Goal: Task Accomplishment & Management: Use online tool/utility

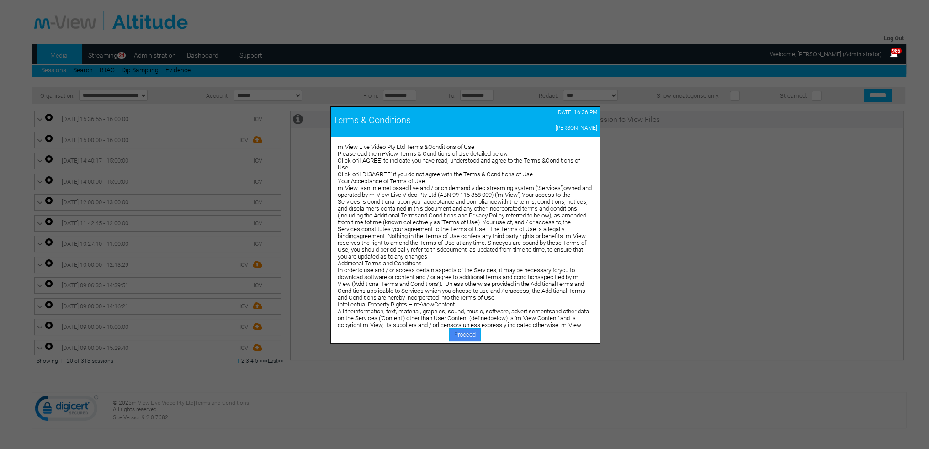
click at [472, 335] on link "Proceed" at bounding box center [465, 334] width 32 height 13
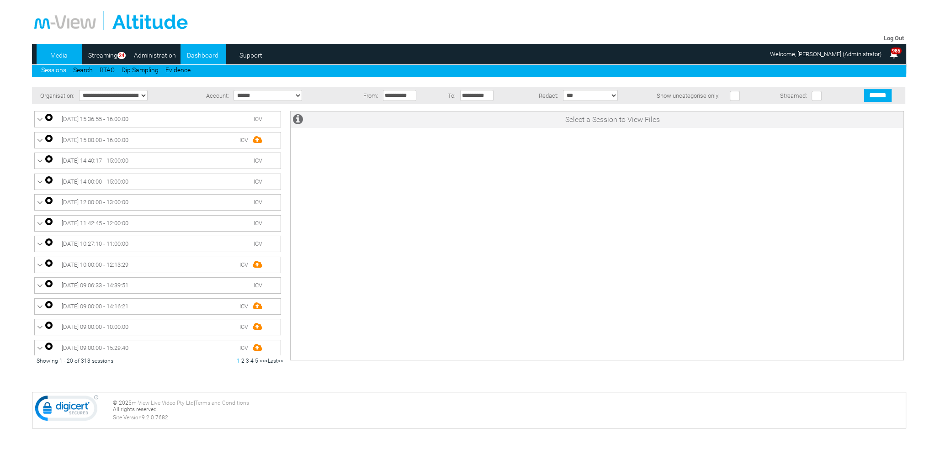
click at [203, 54] on link "Dashboard" at bounding box center [202, 55] width 44 height 14
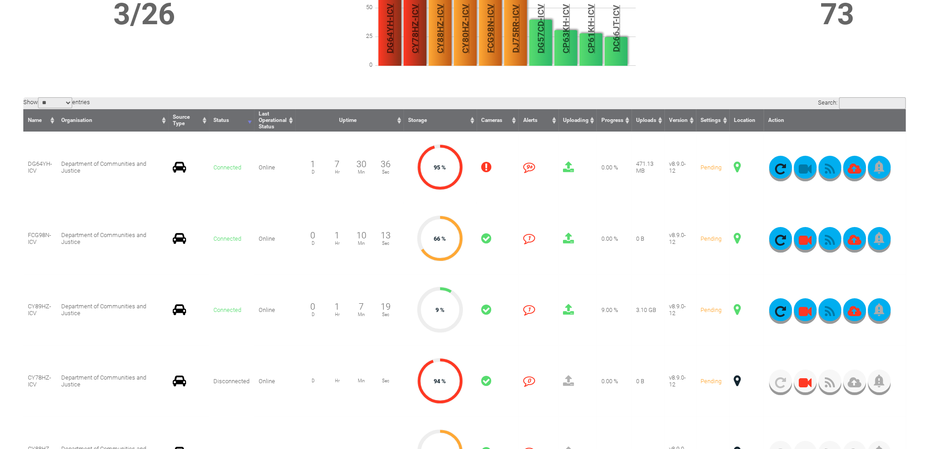
scroll to position [183, 0]
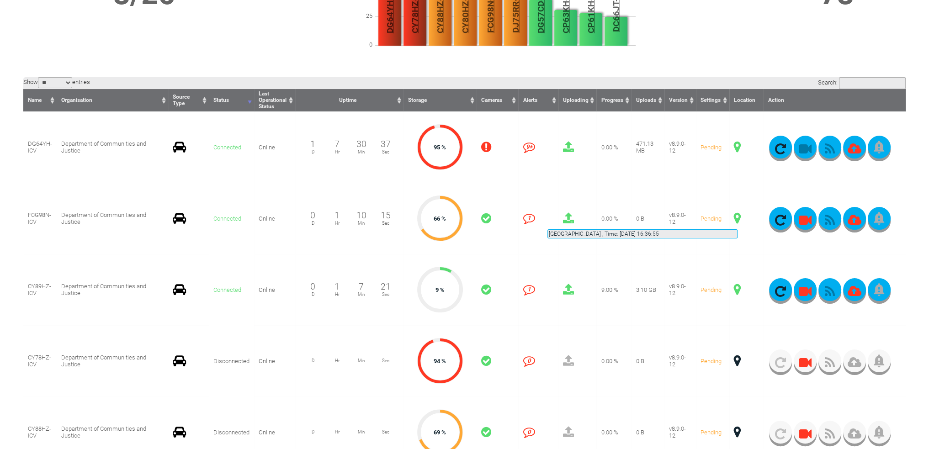
click at [737, 218] on span at bounding box center [737, 218] width 7 height 12
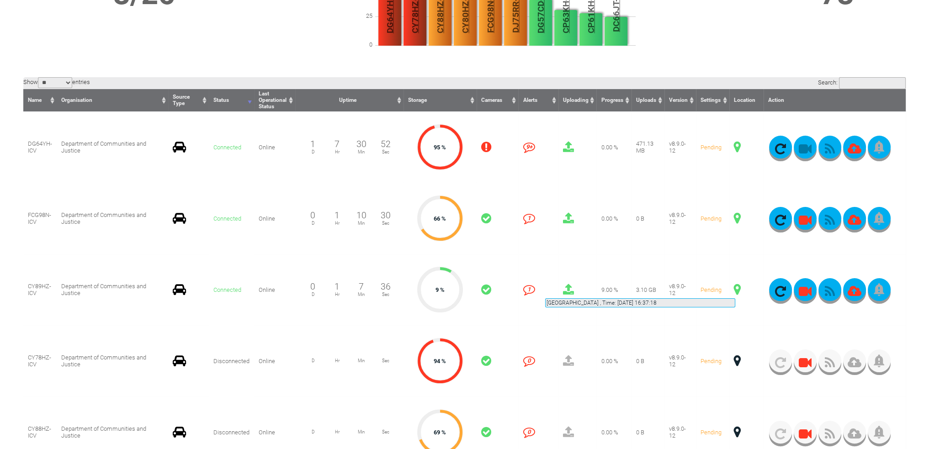
click at [735, 287] on span at bounding box center [737, 290] width 7 height 12
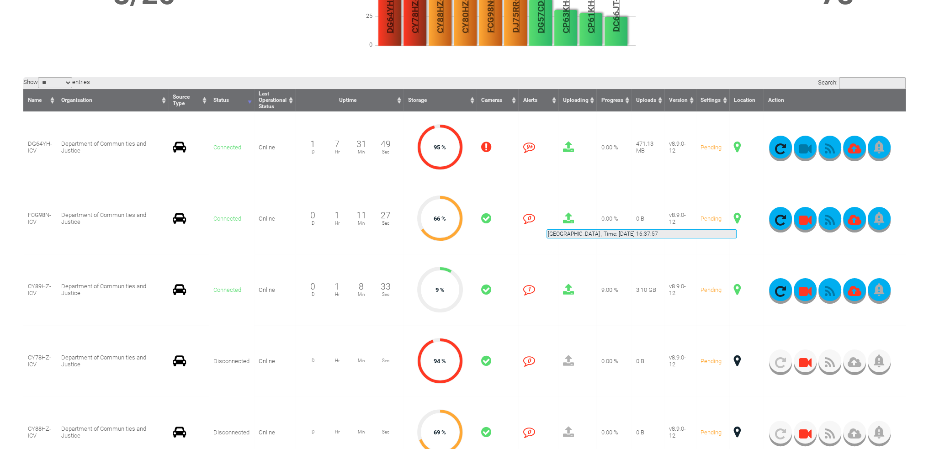
click at [736, 218] on span at bounding box center [737, 218] width 7 height 12
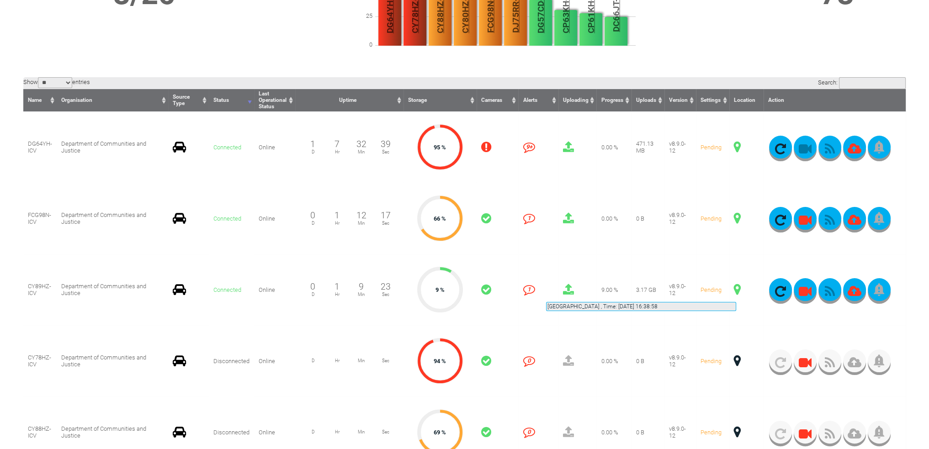
click at [736, 291] on span at bounding box center [737, 290] width 7 height 12
click at [830, 286] on button "button" at bounding box center [829, 289] width 23 height 23
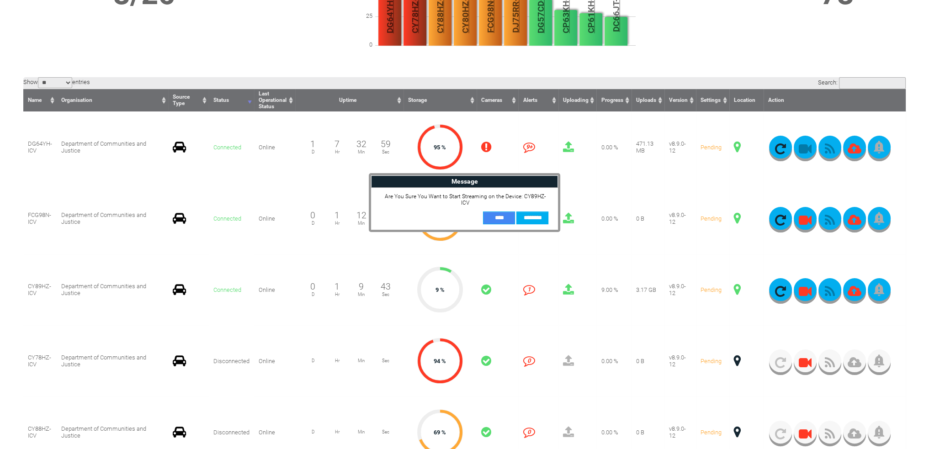
click at [506, 213] on input "**" at bounding box center [499, 218] width 32 height 13
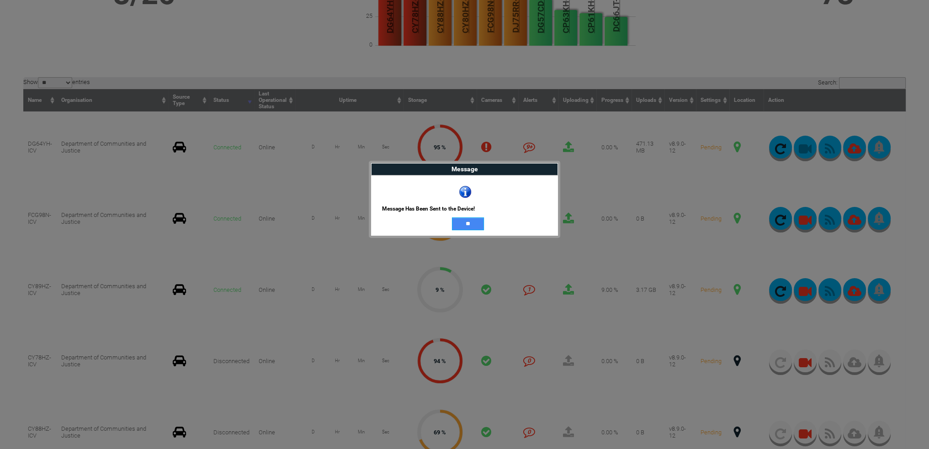
click at [477, 221] on input "**" at bounding box center [468, 223] width 32 height 13
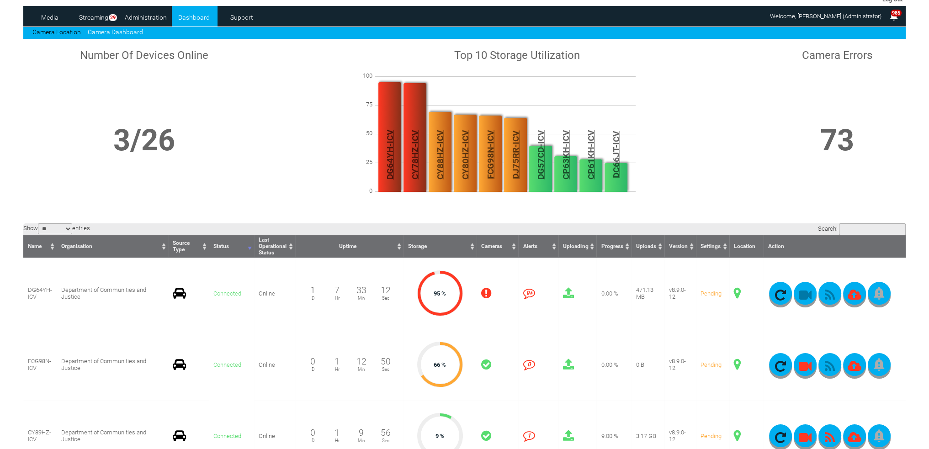
scroll to position [0, 0]
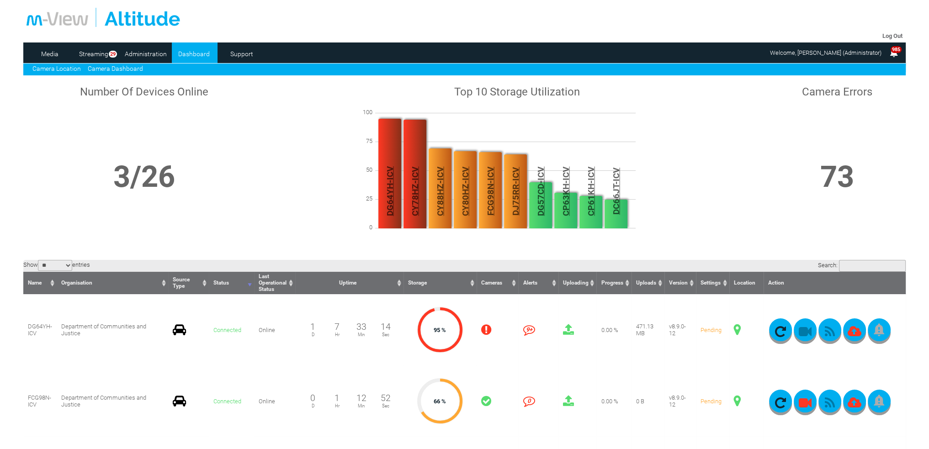
click at [74, 69] on link "Camera Location" at bounding box center [56, 68] width 48 height 7
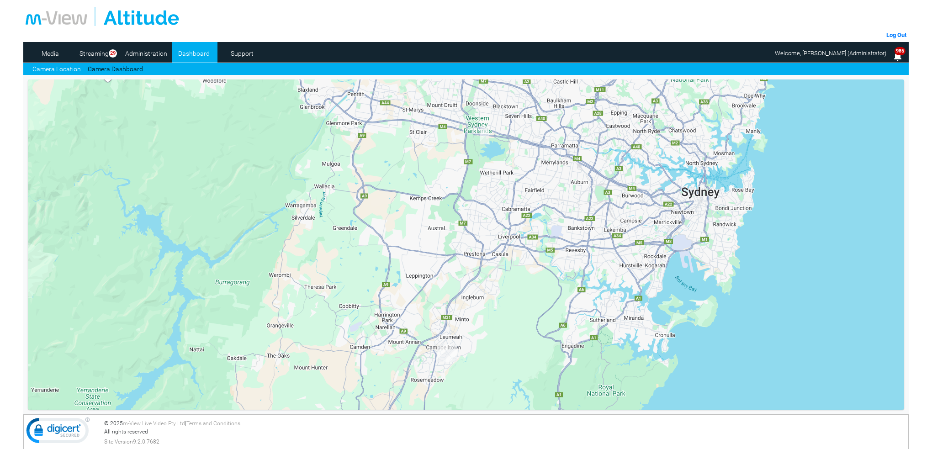
click at [486, 135] on img "CY89HZ-ICV" at bounding box center [484, 135] width 9 height 18
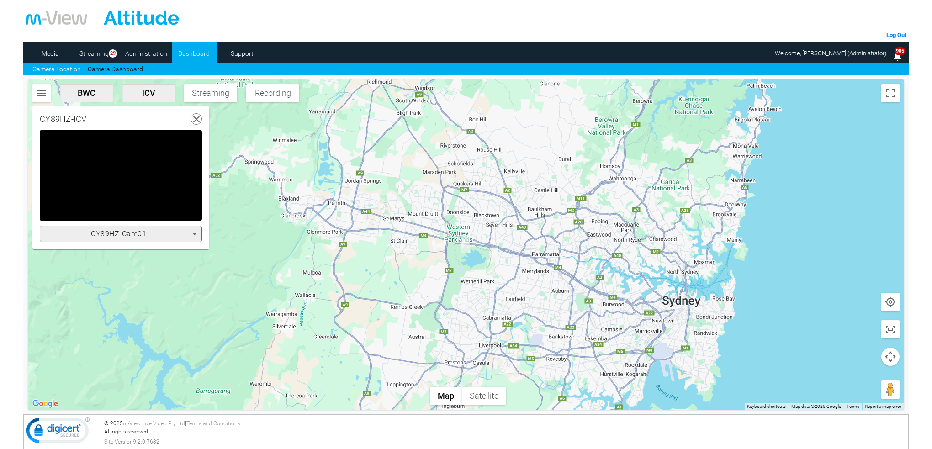
click at [176, 178] on video "Video Player" at bounding box center [121, 175] width 162 height 91
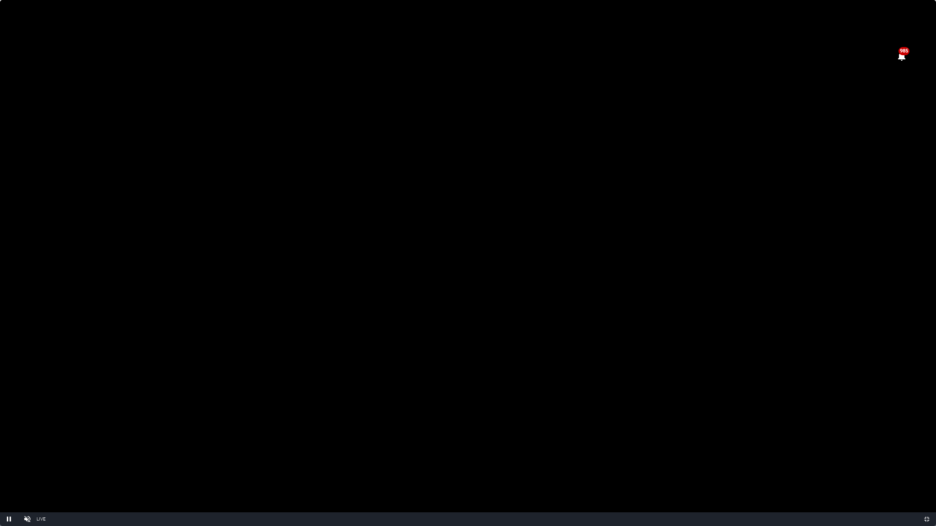
click at [537, 185] on video "Video Player" at bounding box center [468, 263] width 936 height 526
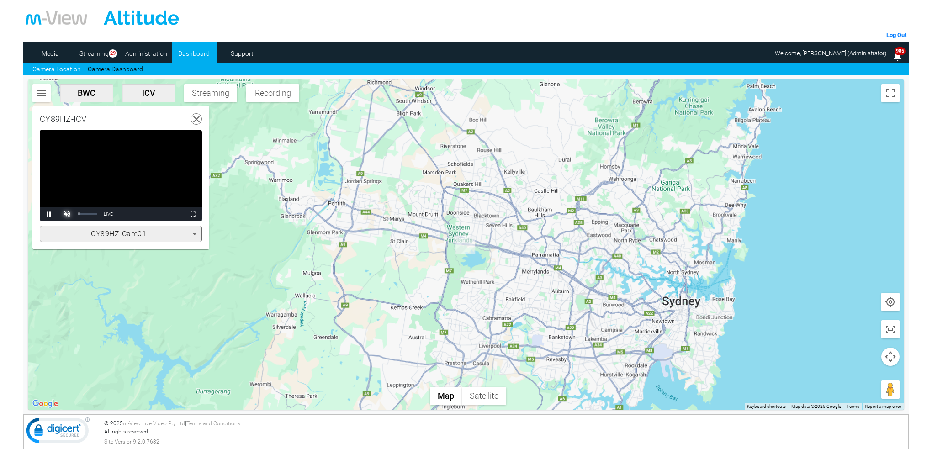
click at [65, 214] on span "Video Player" at bounding box center [67, 214] width 18 height 0
click at [194, 233] on icon at bounding box center [194, 234] width 5 height 2
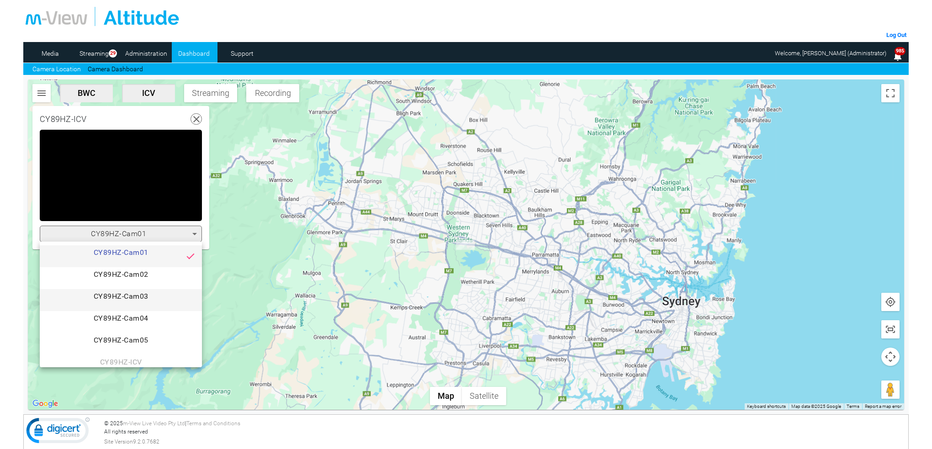
click at [157, 299] on span "CY89HZ-Cam03" at bounding box center [121, 300] width 148 height 18
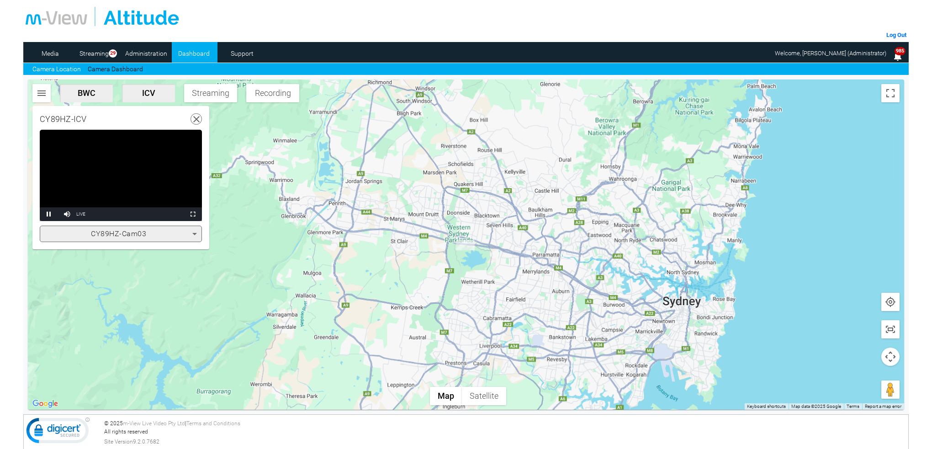
click at [197, 122] on icon at bounding box center [196, 119] width 11 height 11
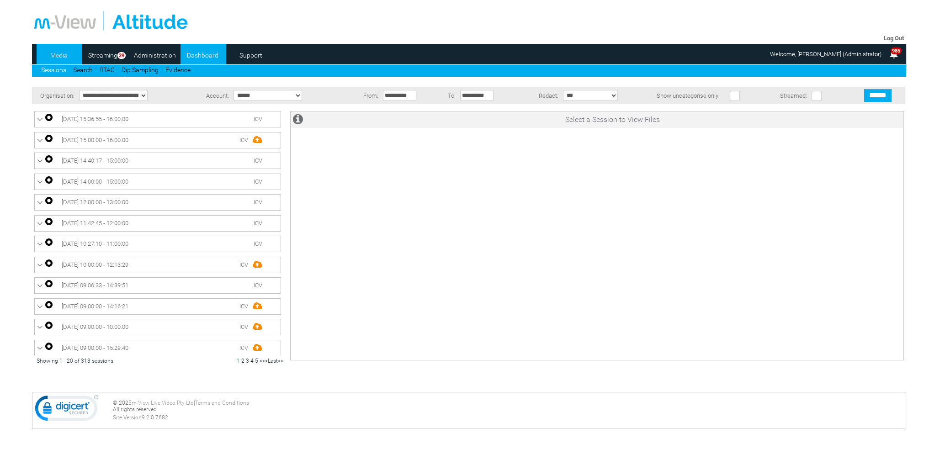
click at [209, 52] on link "Dashboard" at bounding box center [202, 55] width 44 height 14
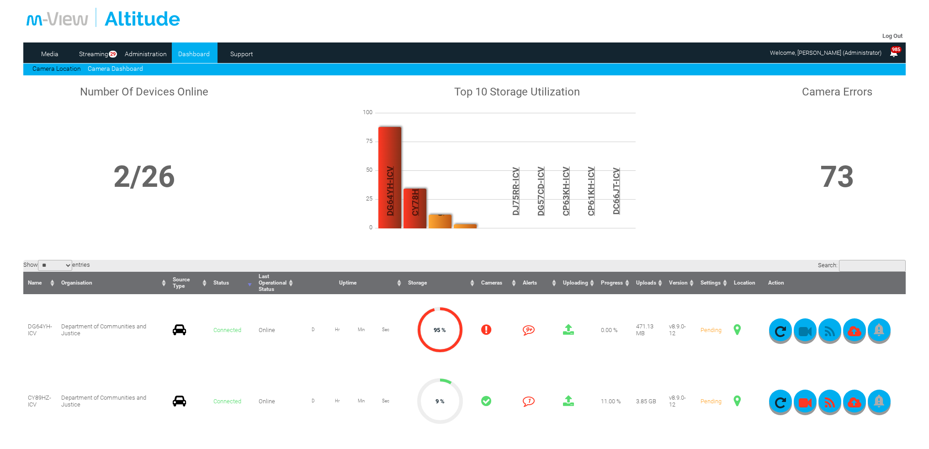
scroll to position [91, 0]
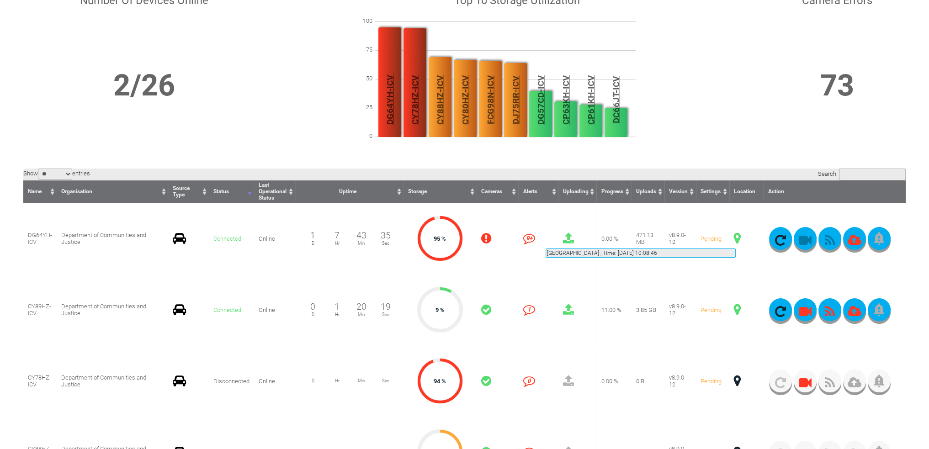
click at [736, 238] on span at bounding box center [737, 239] width 7 height 12
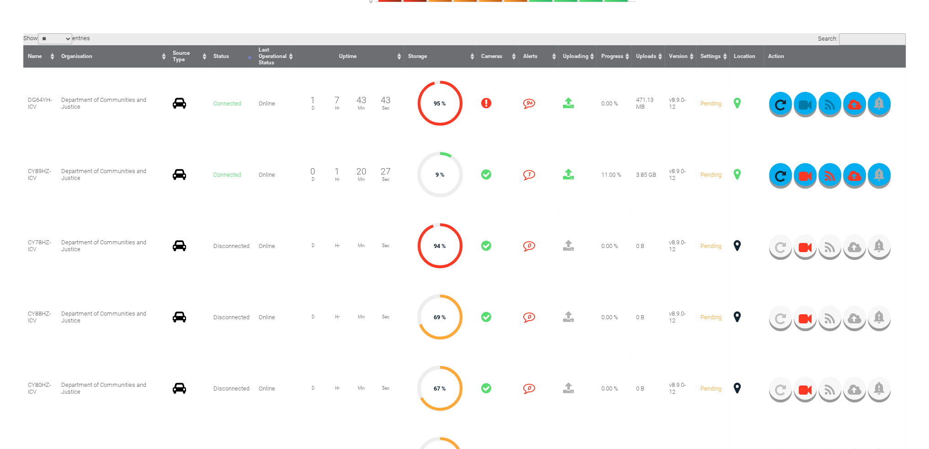
scroll to position [228, 0]
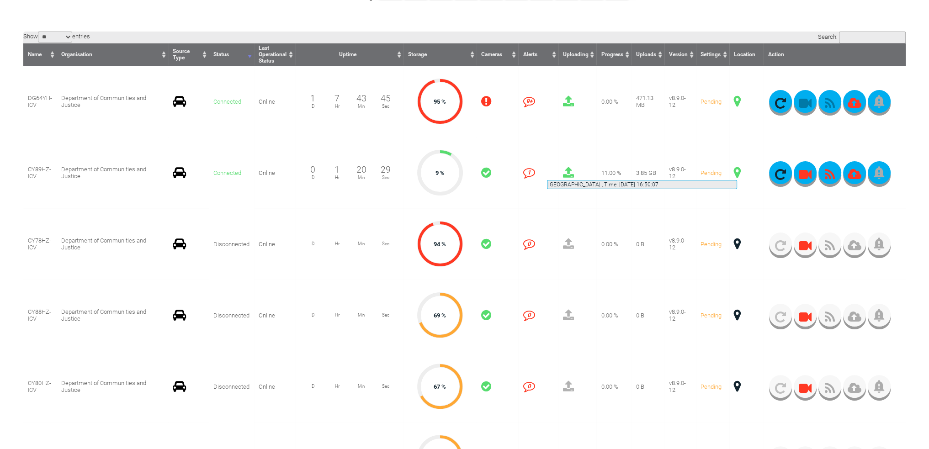
click at [737, 169] on span at bounding box center [737, 173] width 7 height 12
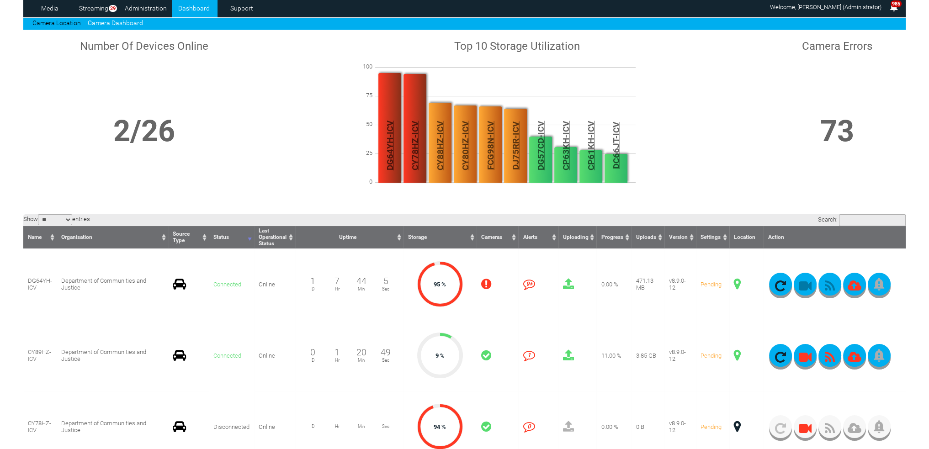
scroll to position [0, 0]
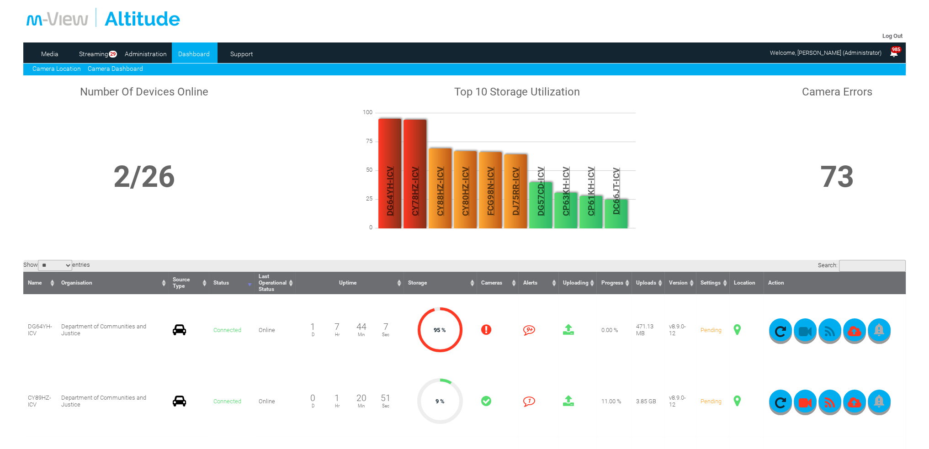
click at [69, 71] on link "Camera Location" at bounding box center [56, 68] width 48 height 7
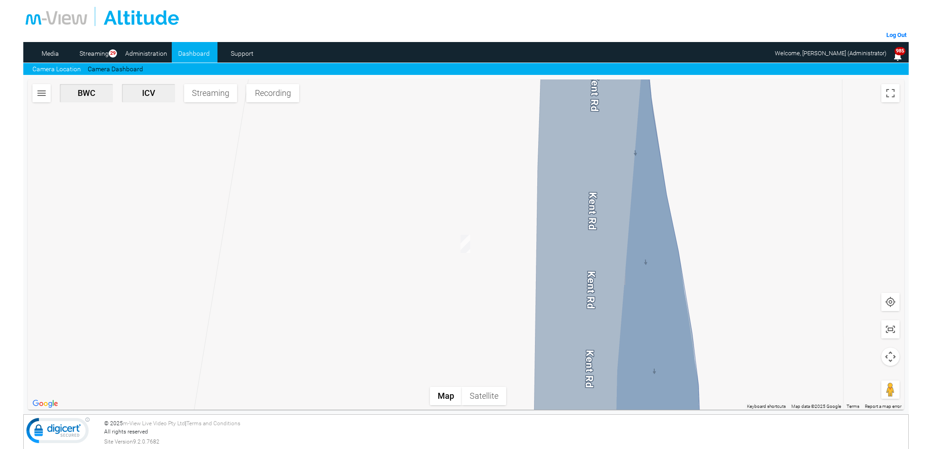
click at [466, 244] on img "CY89HZ-ICV" at bounding box center [466, 244] width 10 height 18
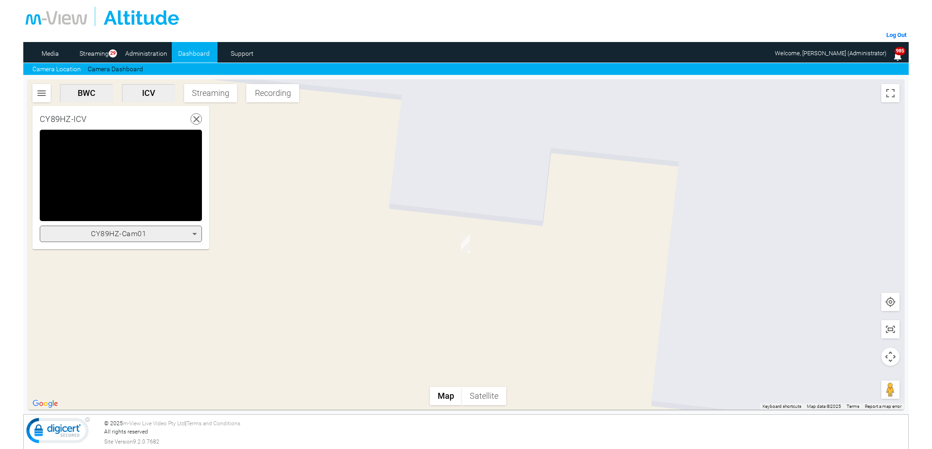
click at [194, 233] on icon at bounding box center [194, 234] width 5 height 2
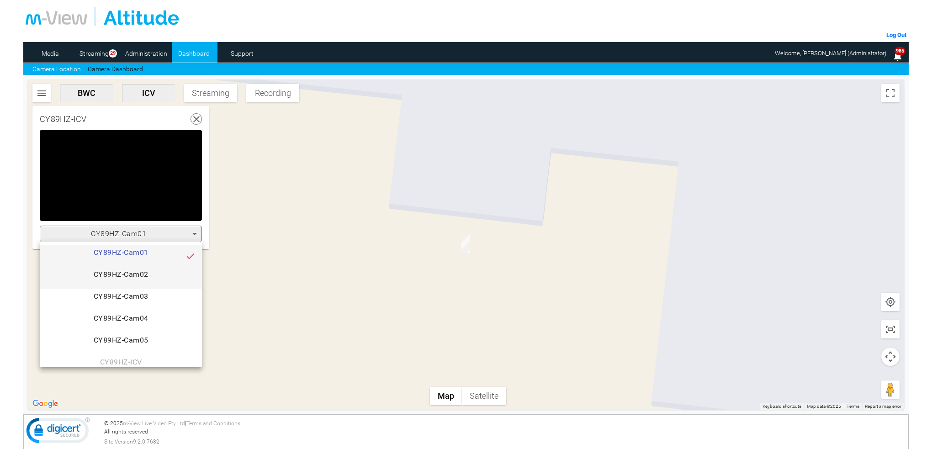
click at [147, 273] on span "CY89HZ-Cam02" at bounding box center [121, 278] width 148 height 18
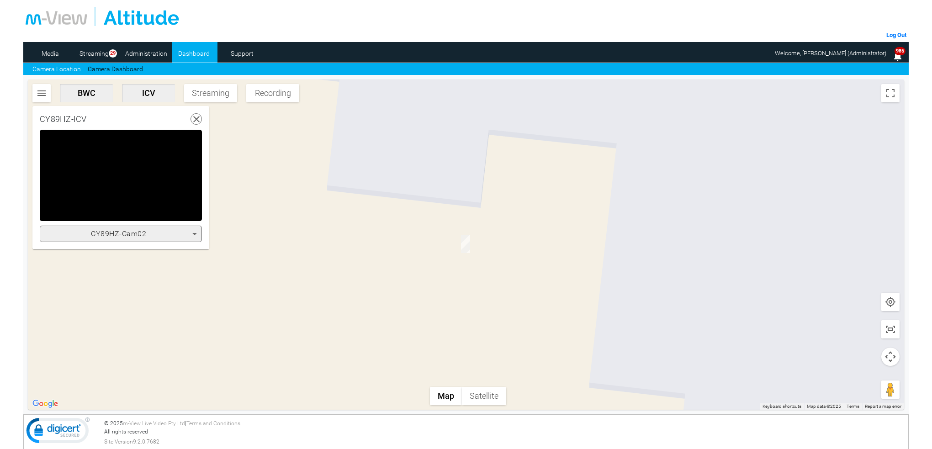
click at [193, 234] on icon at bounding box center [194, 233] width 11 height 11
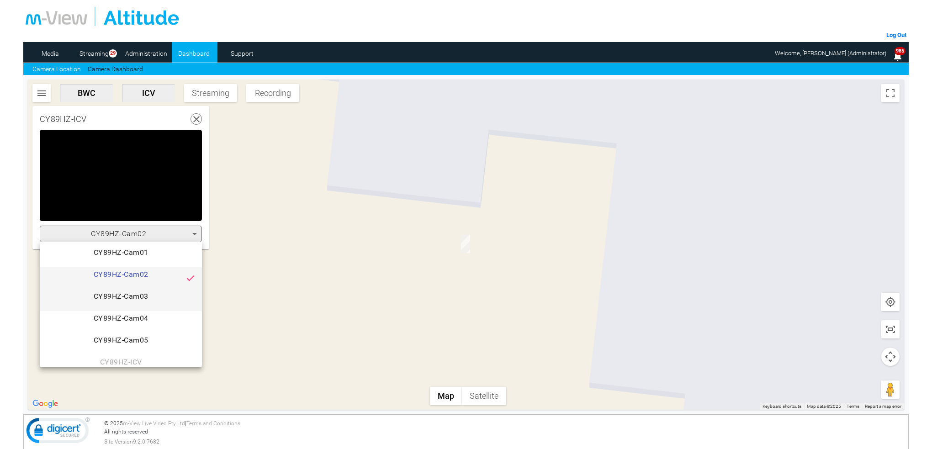
click at [160, 299] on span "CY89HZ-Cam03" at bounding box center [121, 300] width 148 height 18
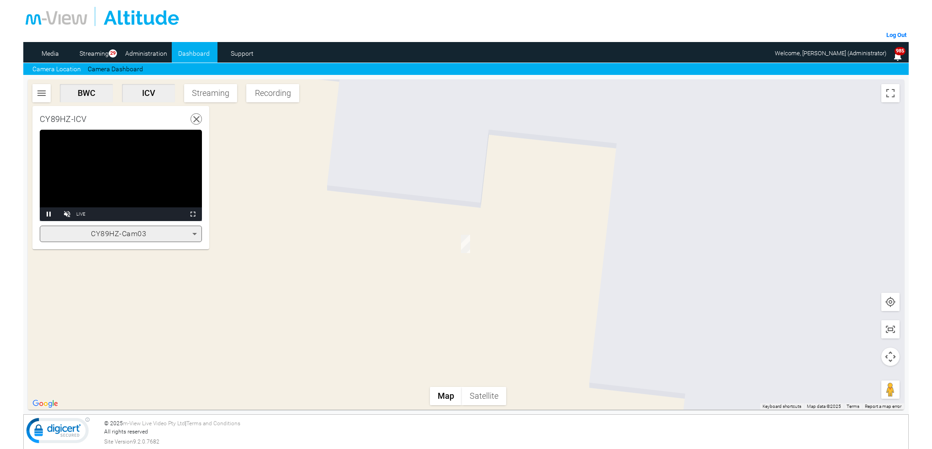
click at [171, 184] on video "Video Player" at bounding box center [121, 175] width 162 height 91
click at [173, 182] on video "Video Player" at bounding box center [121, 175] width 162 height 91
click at [142, 185] on video "Video Player" at bounding box center [121, 175] width 162 height 91
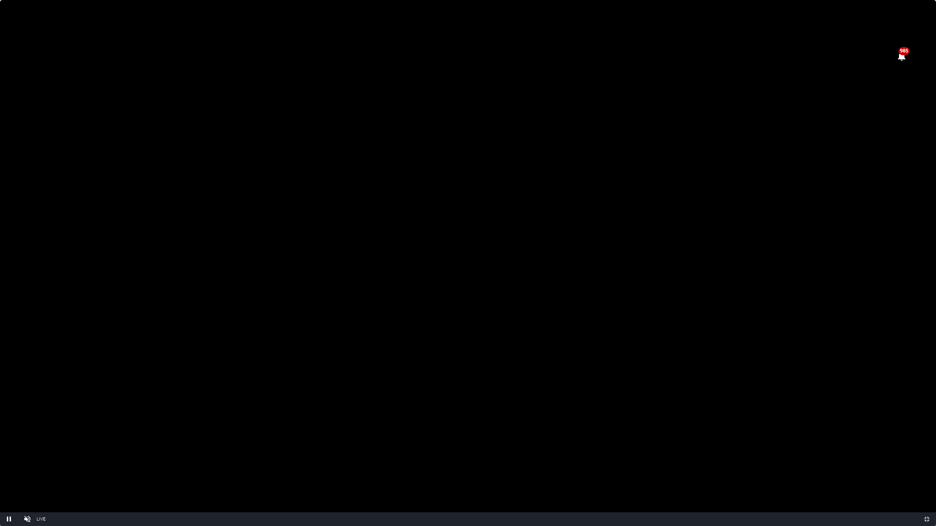
click at [549, 353] on video "Video Player" at bounding box center [468, 263] width 936 height 526
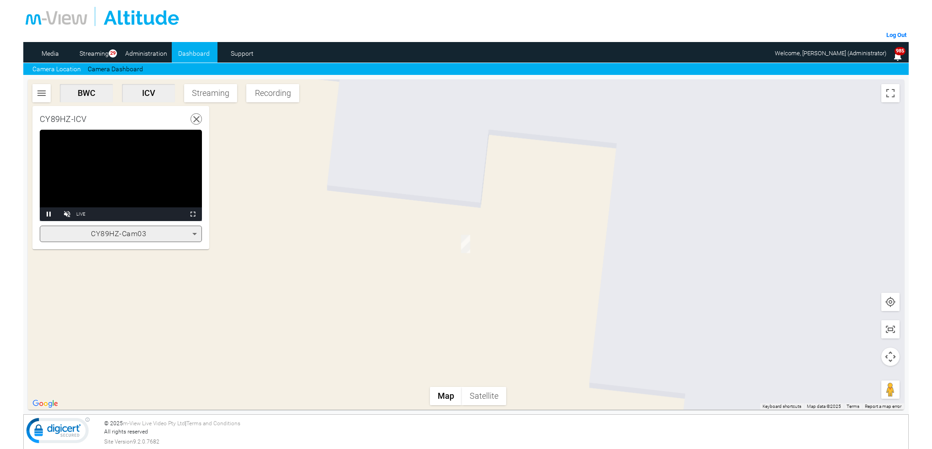
click at [194, 235] on icon at bounding box center [194, 233] width 11 height 11
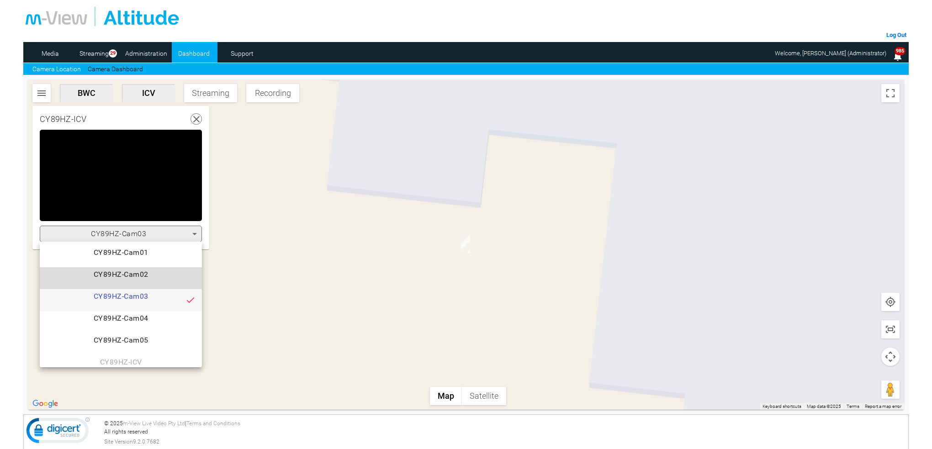
click at [148, 274] on span "CY89HZ-Cam02" at bounding box center [121, 278] width 148 height 18
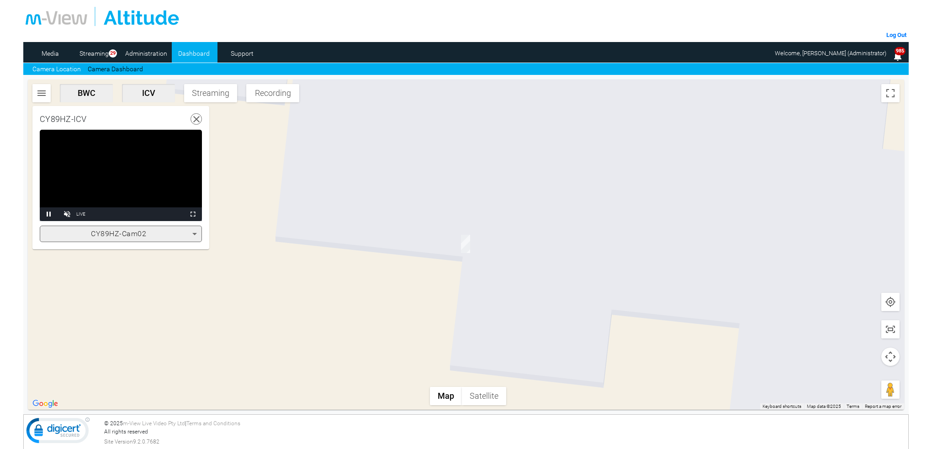
click at [135, 175] on video "Video Player" at bounding box center [121, 175] width 162 height 91
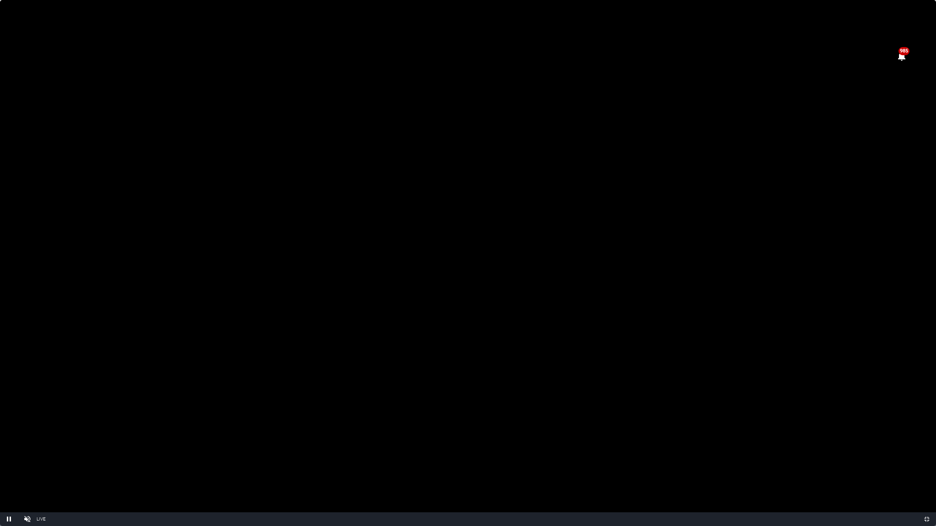
click at [554, 307] on video "Video Player" at bounding box center [468, 263] width 936 height 526
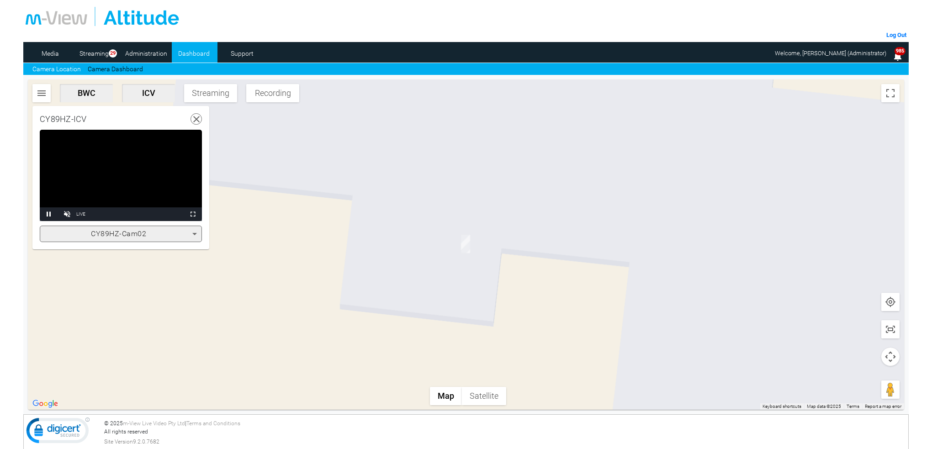
click at [152, 180] on video "Video Player" at bounding box center [121, 175] width 162 height 91
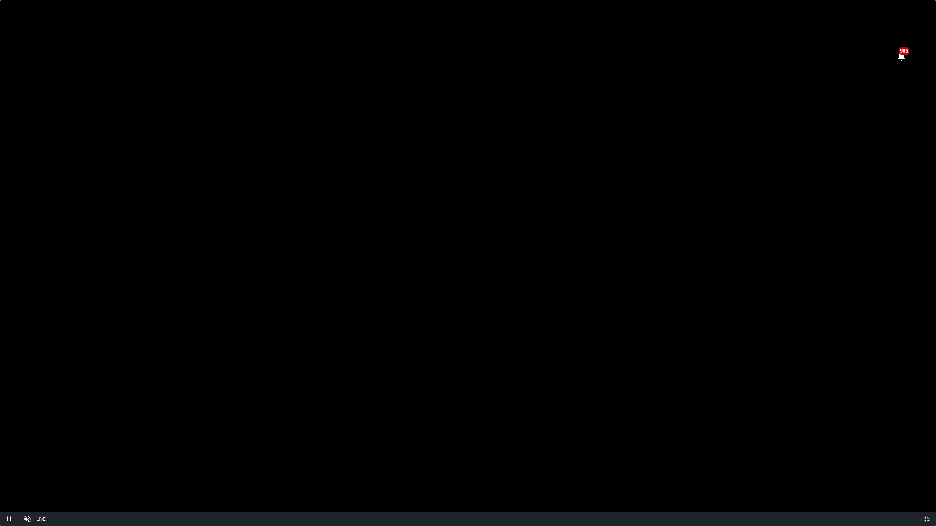
click at [673, 254] on video "Video Player" at bounding box center [468, 263] width 936 height 526
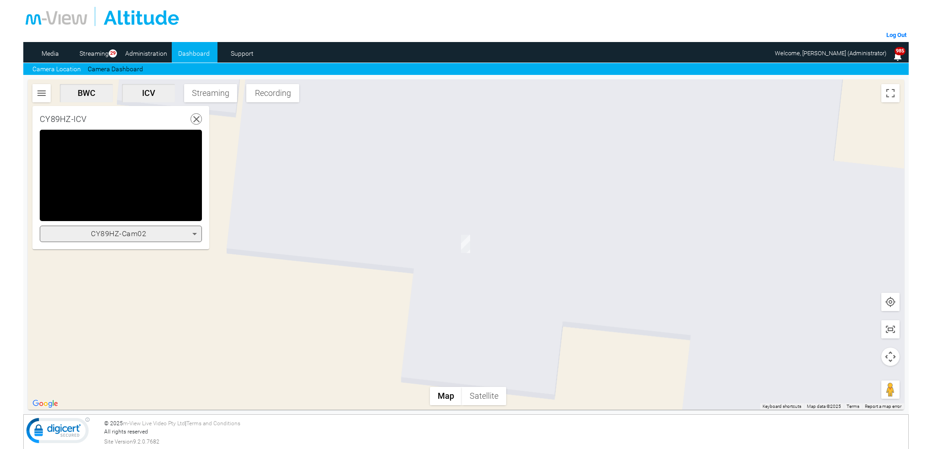
click at [194, 234] on icon at bounding box center [194, 234] width 5 height 2
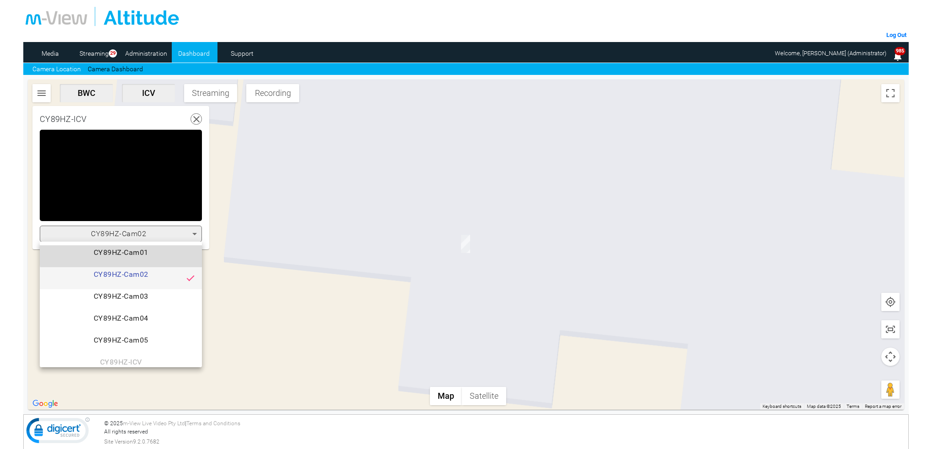
click at [162, 254] on span "CY89HZ-Cam01" at bounding box center [121, 256] width 148 height 18
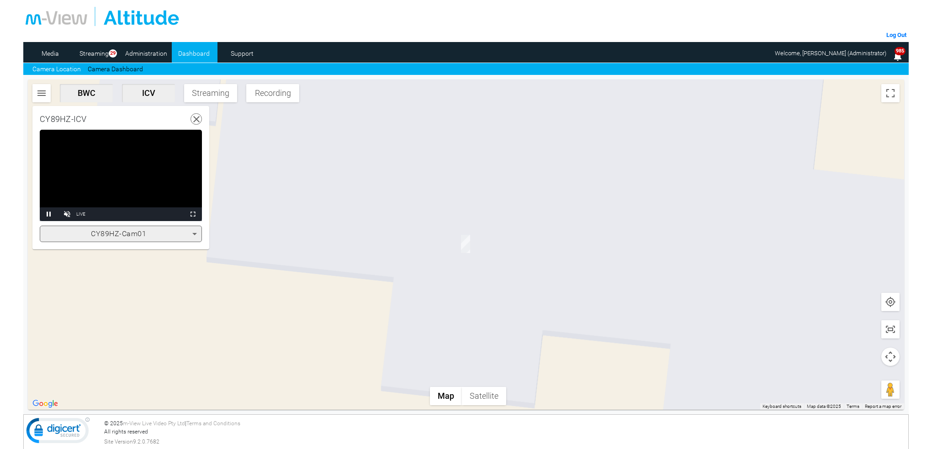
click at [156, 196] on video "Video Player" at bounding box center [121, 175] width 162 height 91
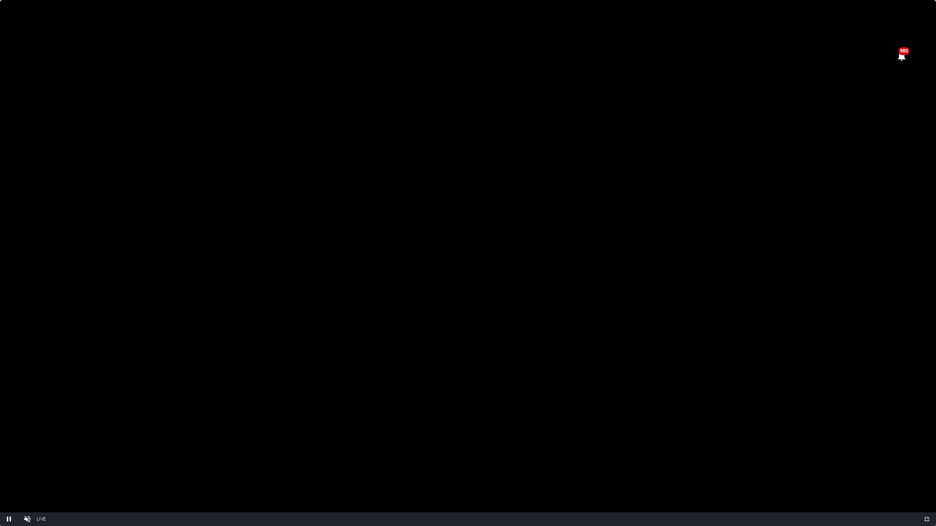
click at [164, 273] on video "Video Player" at bounding box center [468, 263] width 936 height 526
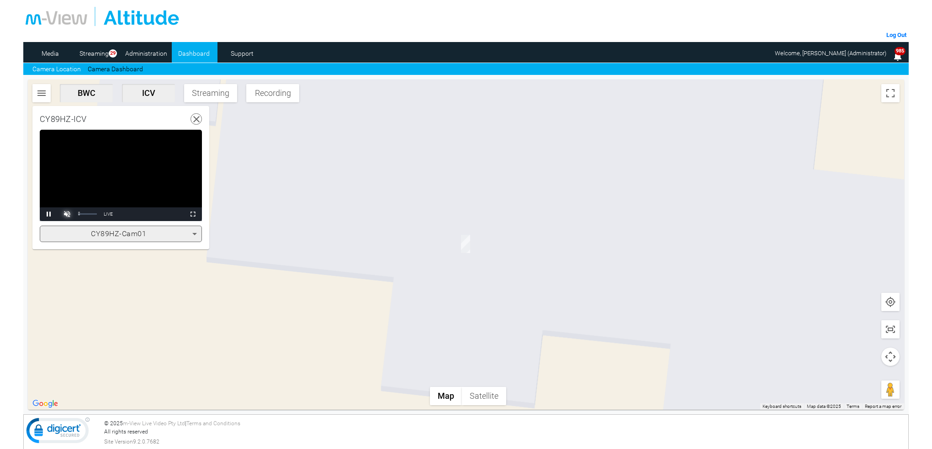
click at [64, 214] on span "Video Player" at bounding box center [67, 214] width 18 height 0
drag, startPoint x: 96, startPoint y: 214, endPoint x: 109, endPoint y: 217, distance: 13.2
click at [109, 217] on div "Pause Skip Backward Mute 100% Current Time 0:23 / Duration -:-:- Loaded : 0.00%…" at bounding box center [121, 214] width 162 height 14
click at [49, 214] on span "Video Player" at bounding box center [49, 214] width 18 height 0
click at [99, 216] on div "Mute 88%" at bounding box center [81, 214] width 46 height 14
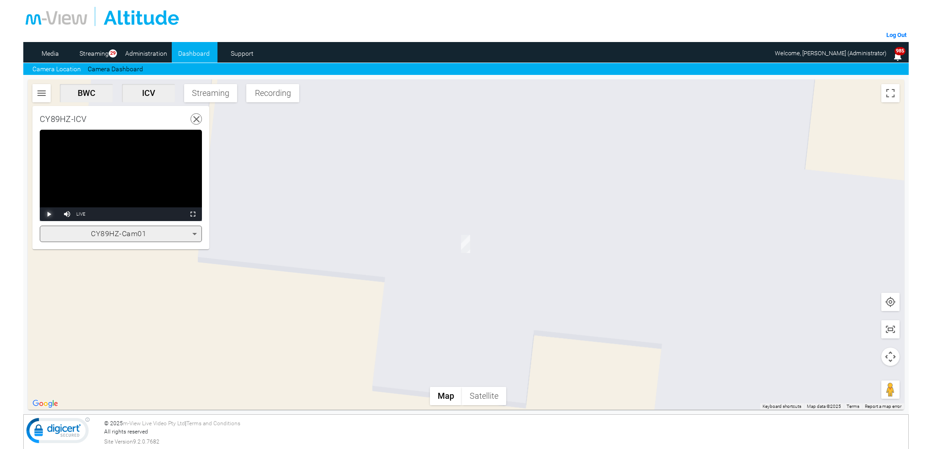
click at [49, 214] on span "Video Player" at bounding box center [49, 214] width 18 height 0
click at [67, 214] on span "Video Player" at bounding box center [67, 214] width 18 height 0
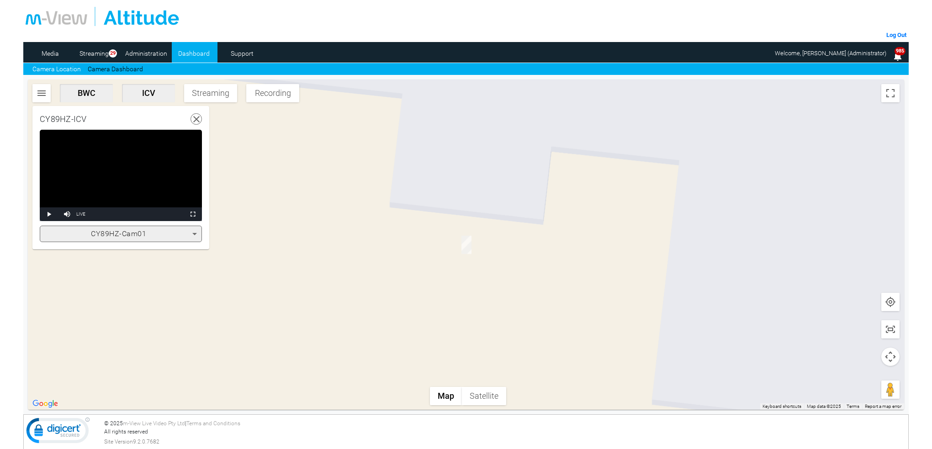
click at [199, 117] on icon at bounding box center [196, 119] width 11 height 11
